Goal: Task Accomplishment & Management: Manage account settings

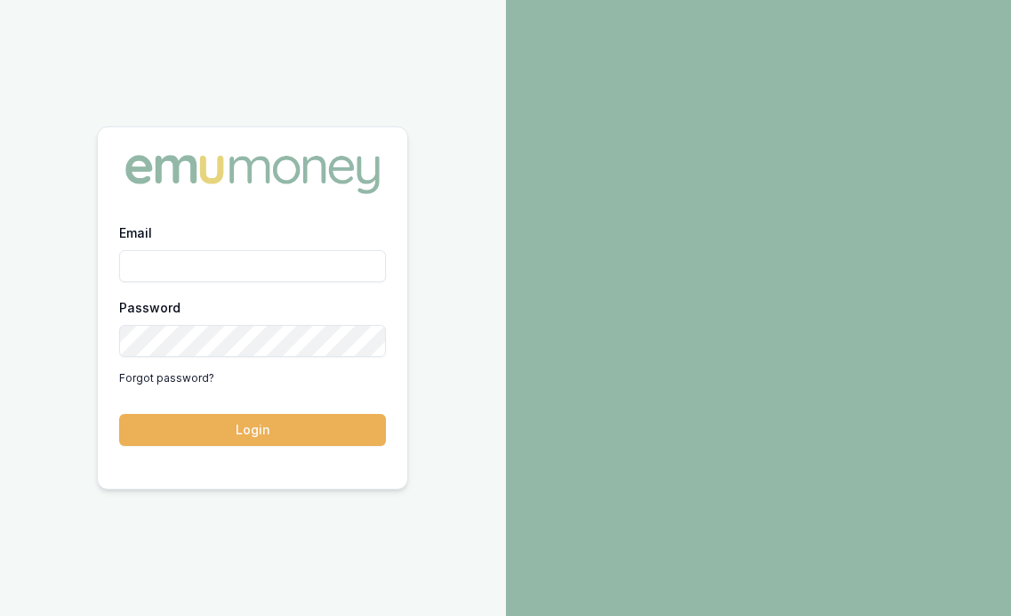
click at [258, 266] on input "Email" at bounding box center [252, 266] width 267 height 32
type input "[PERSON_NAME][EMAIL_ADDRESS][DOMAIN_NAME]"
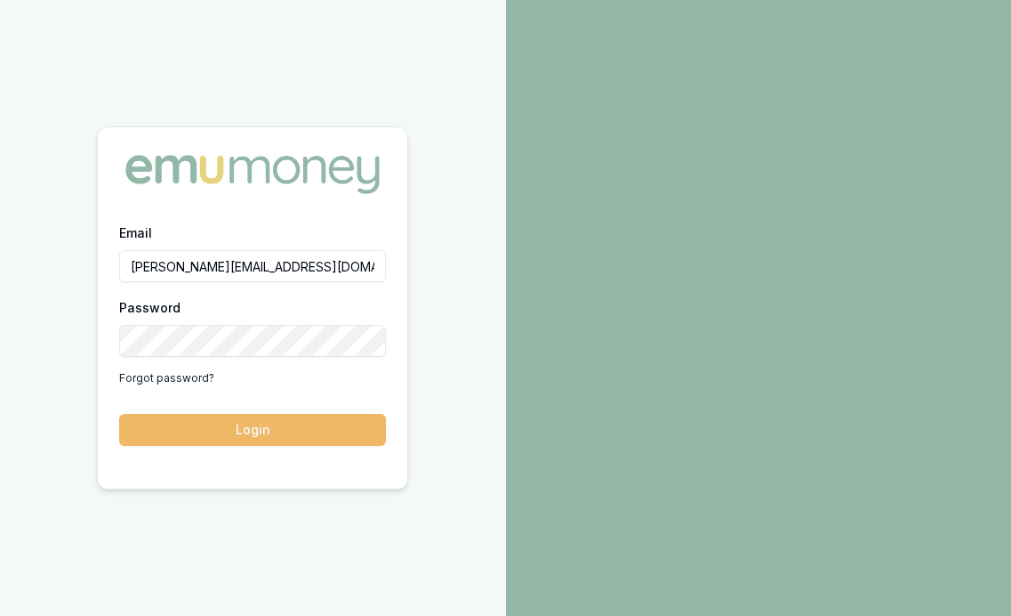
click at [268, 431] on button "Login" at bounding box center [252, 430] width 267 height 32
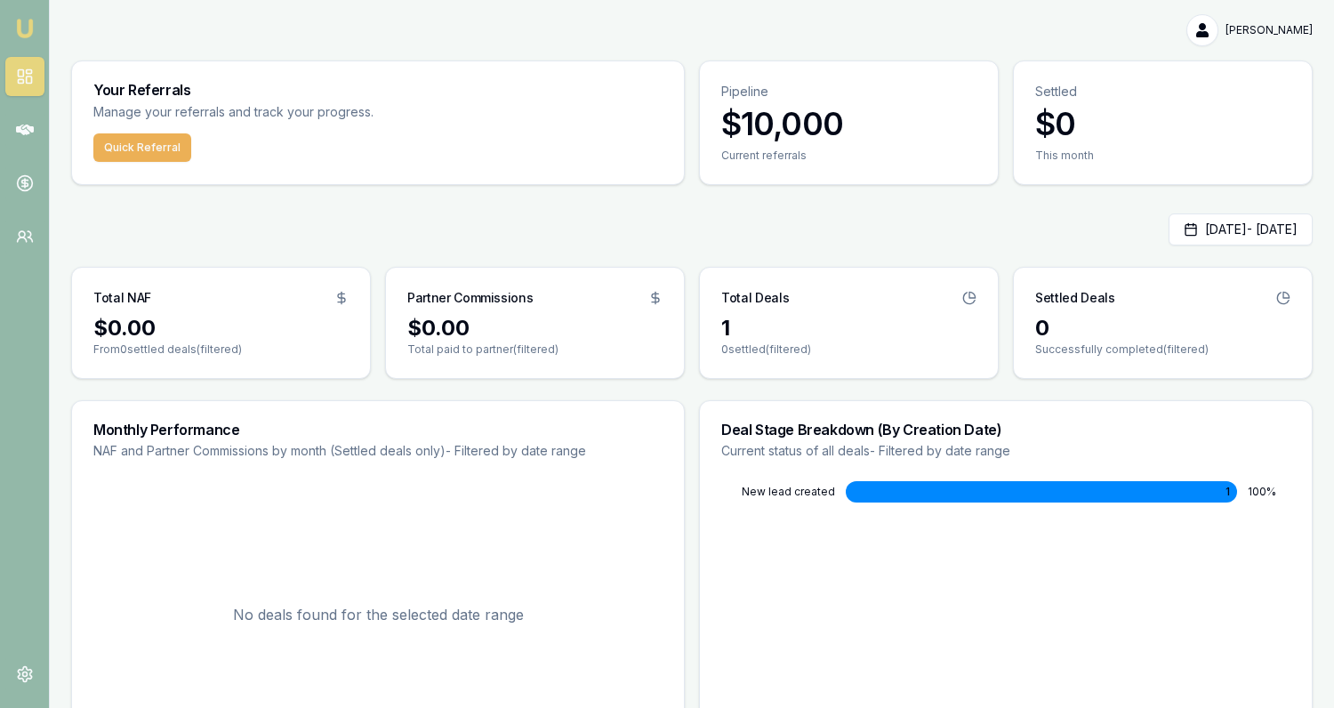
click at [201, 28] on div "[PERSON_NAME]" at bounding box center [692, 30] width 1242 height 32
